Goal: Navigation & Orientation: Find specific page/section

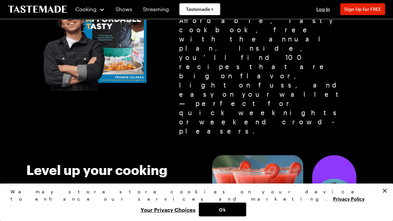
scroll to position [369, 0]
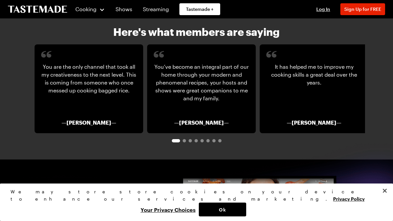
scroll to position [1069, 0]
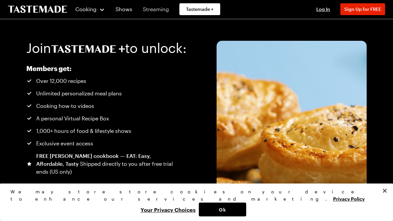
click at [151, 12] on link "Streaming" at bounding box center [156, 9] width 34 height 18
